Goal: Task Accomplishment & Management: Manage account settings

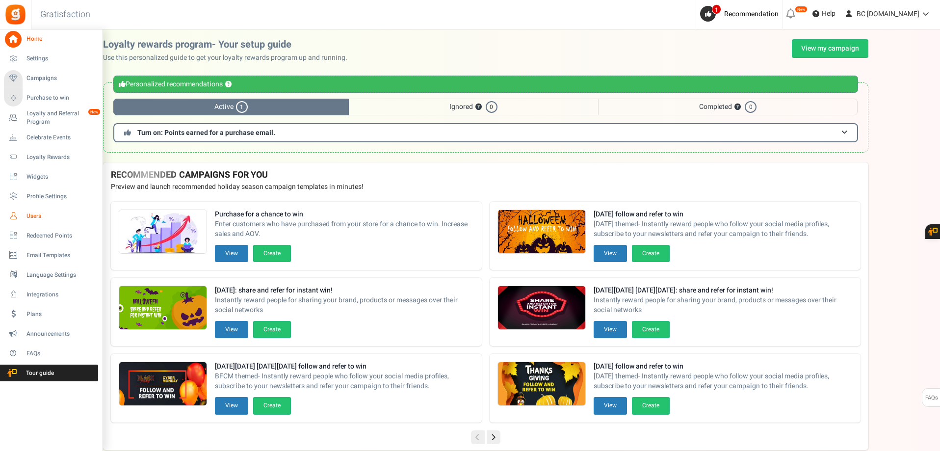
click at [28, 207] on link "Users" at bounding box center [51, 215] width 94 height 17
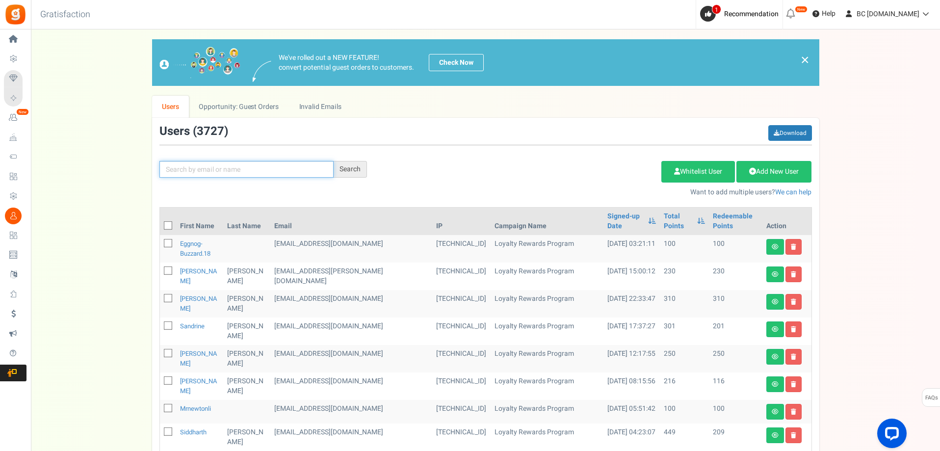
click at [227, 166] on input "text" at bounding box center [246, 169] width 174 height 17
paste input "[EMAIL_ADDRESS][DOMAIN_NAME]"
type input "[EMAIL_ADDRESS][DOMAIN_NAME]"
click at [349, 168] on div "Search" at bounding box center [349, 169] width 33 height 17
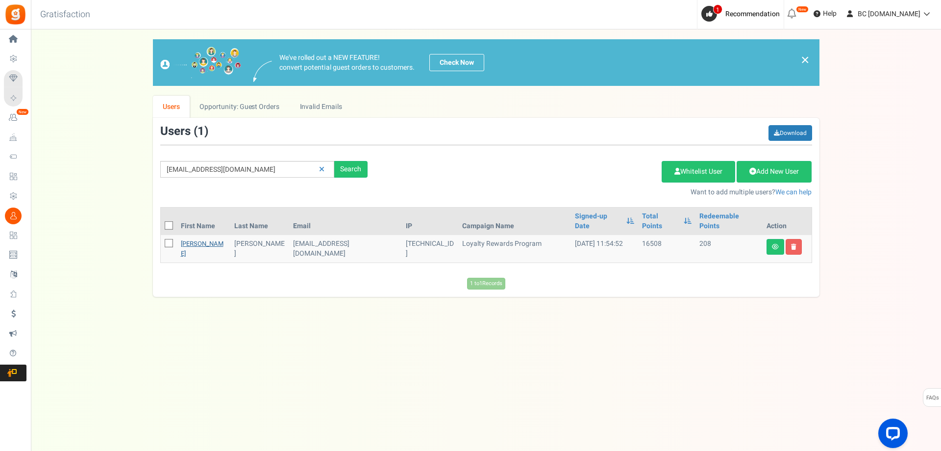
click at [195, 239] on link "[PERSON_NAME]" at bounding box center [202, 248] width 43 height 19
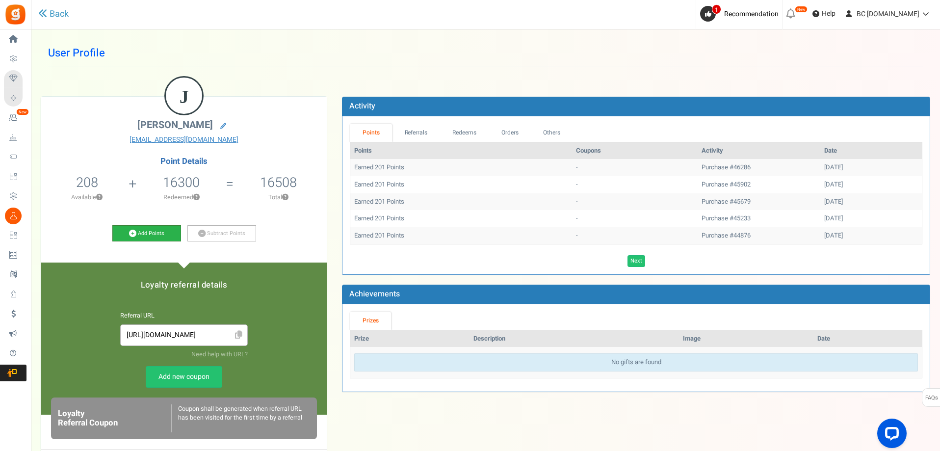
click at [145, 234] on link "Add Points" at bounding box center [146, 233] width 69 height 17
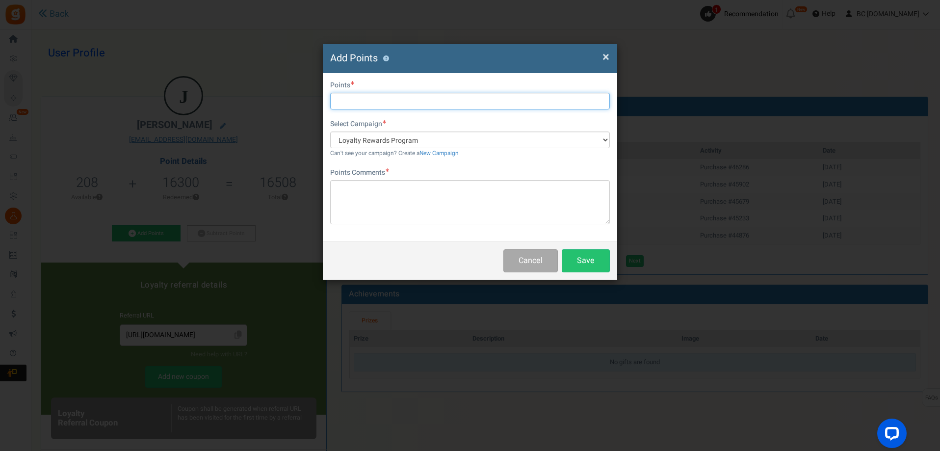
click at [362, 97] on input "text" at bounding box center [469, 101] width 279 height 17
type input "60"
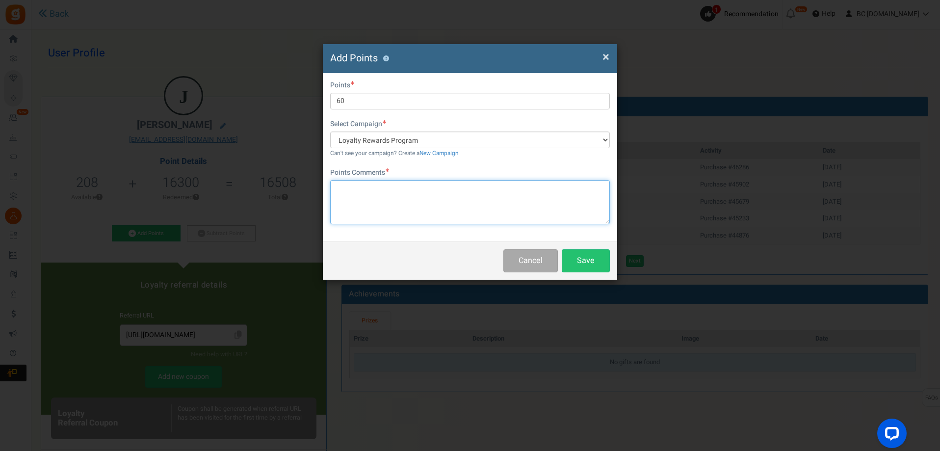
click at [397, 202] on textarea at bounding box center [469, 202] width 279 height 44
type textarea "s"
type textarea "Shipping"
click at [591, 254] on button "Save" at bounding box center [585, 260] width 48 height 23
